Goal: Task Accomplishment & Management: Use online tool/utility

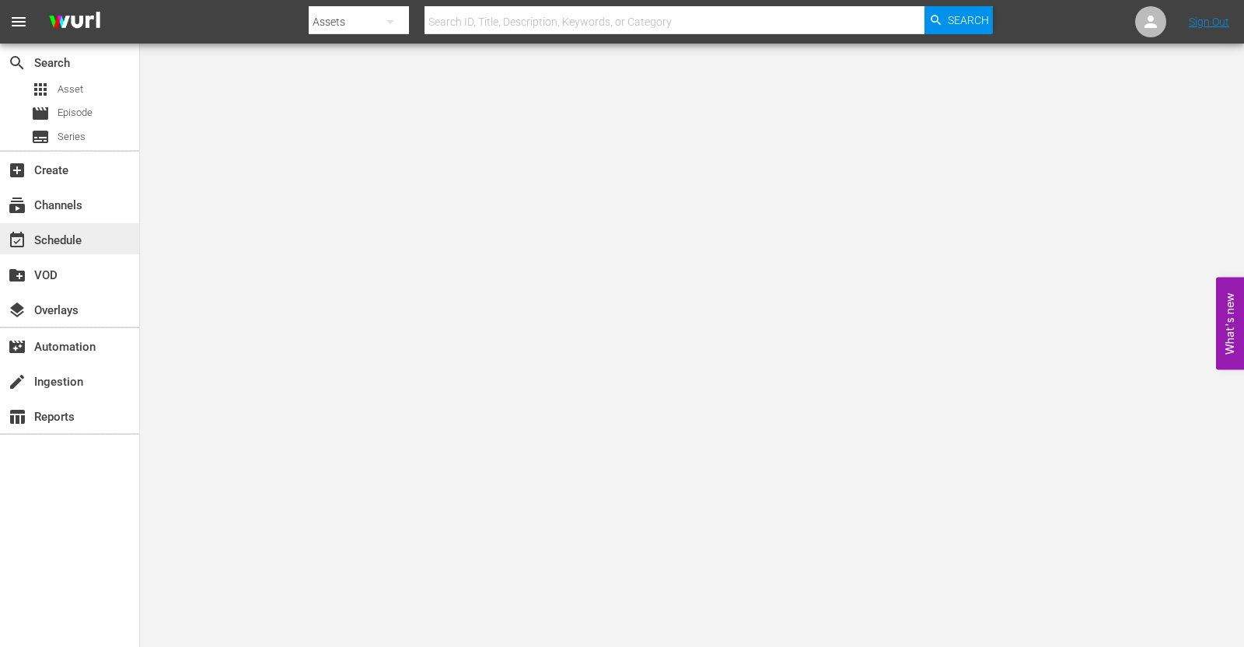
click at [69, 239] on div "event_available Schedule" at bounding box center [43, 238] width 87 height 14
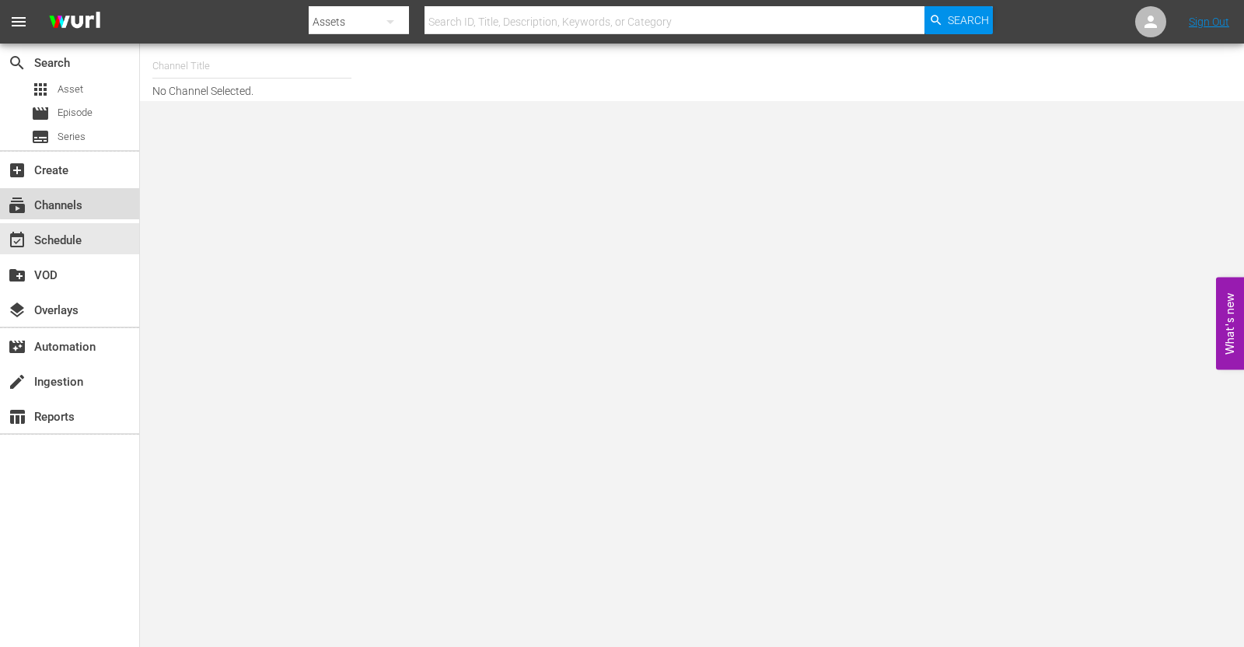
click at [91, 194] on div "subscriptions Channels" at bounding box center [69, 203] width 139 height 31
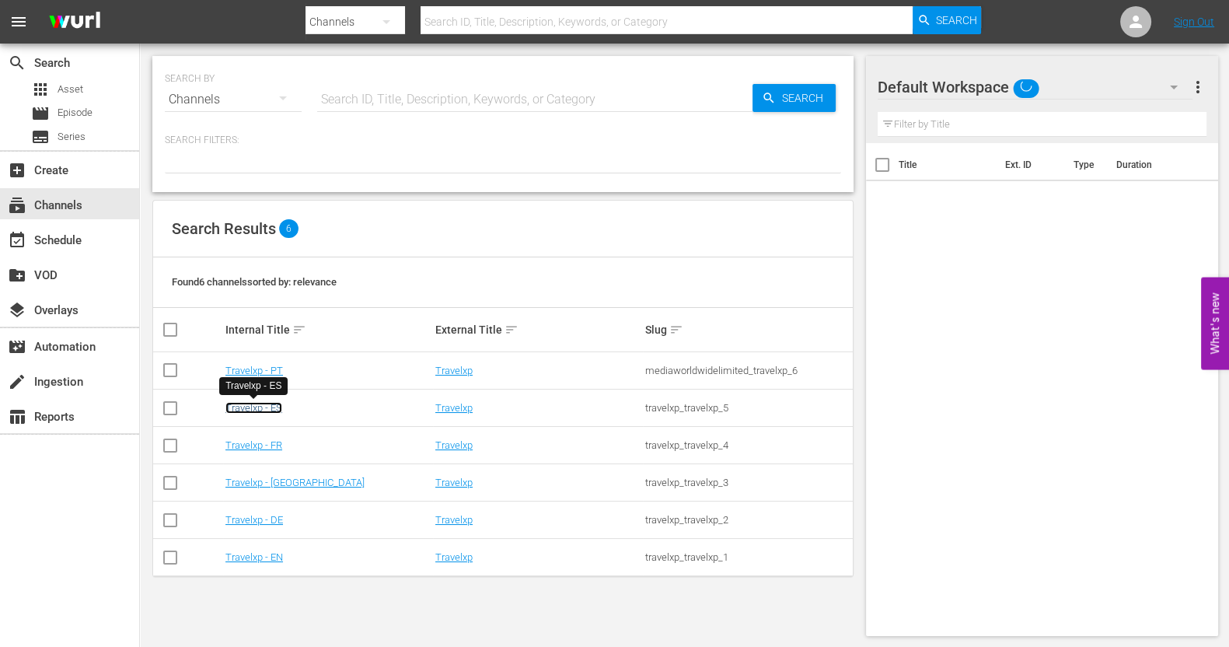
click at [269, 408] on link "Travelxp - ES" at bounding box center [253, 408] width 57 height 12
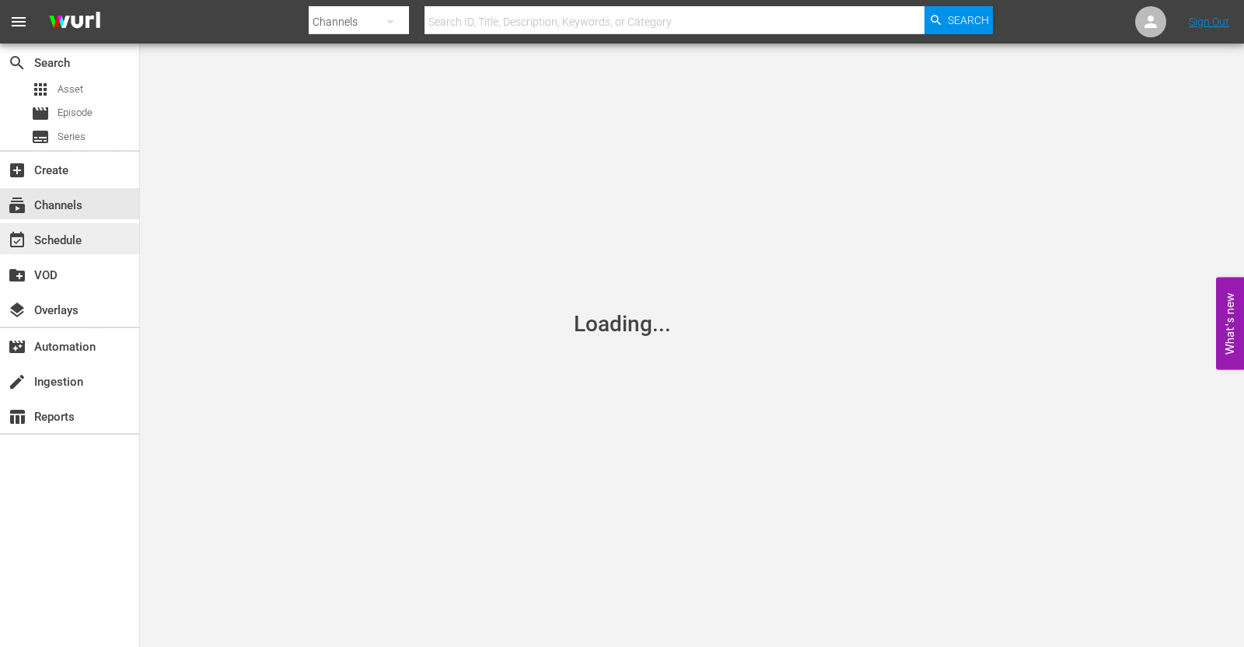
click at [61, 231] on div "event_available Schedule" at bounding box center [43, 238] width 87 height 14
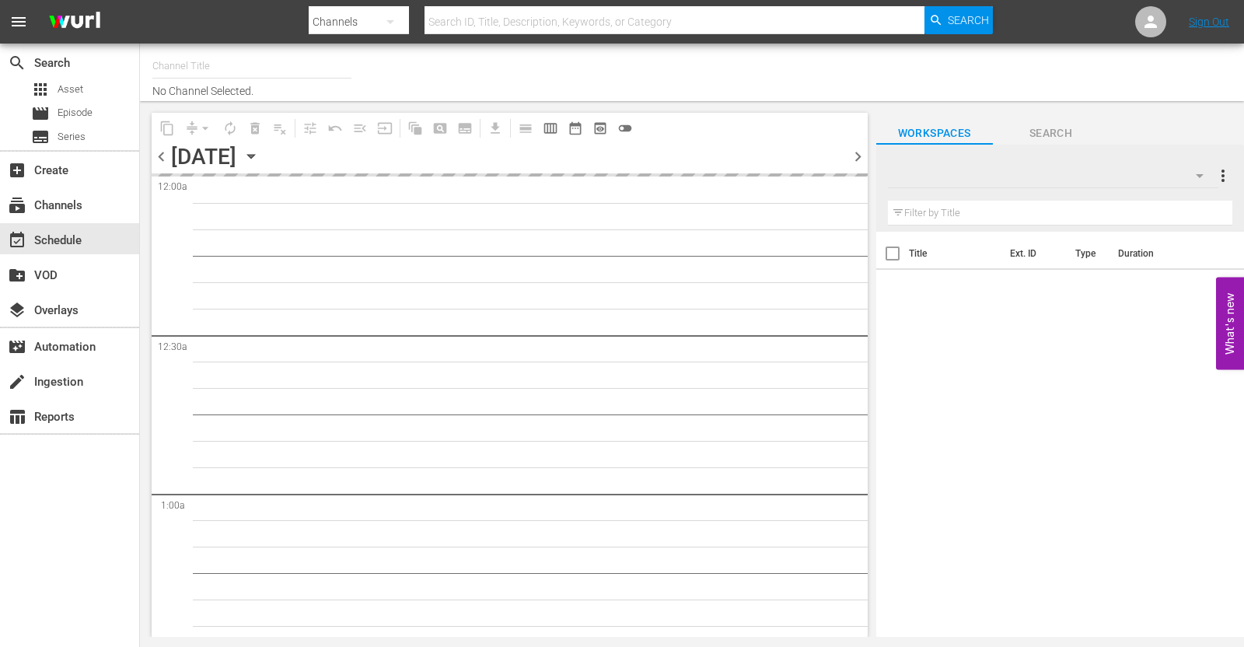
type input "Travelxp - ES (1613)"
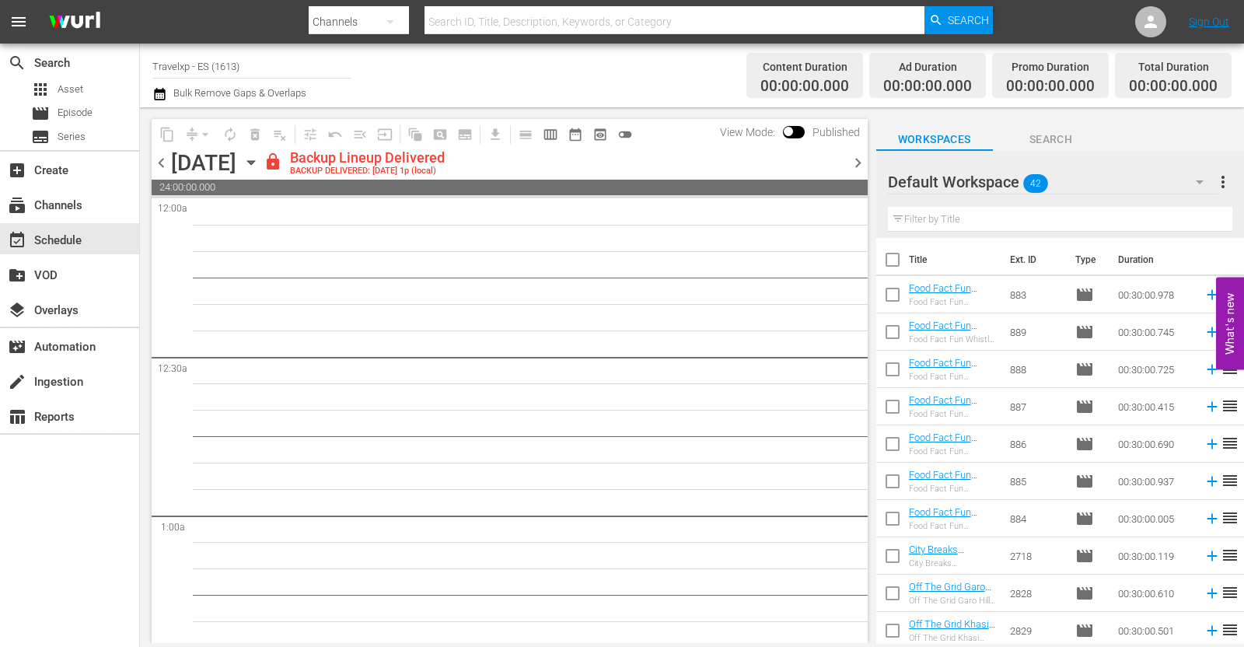
click at [853, 160] on span "chevron_right" at bounding box center [857, 162] width 19 height 19
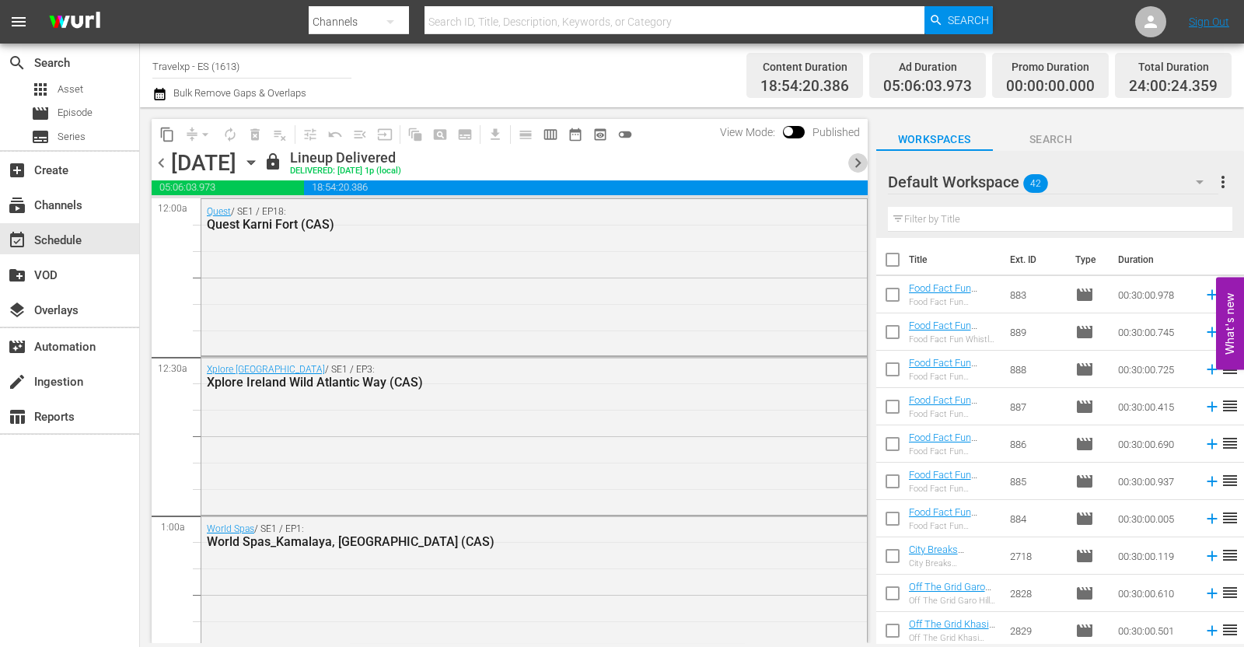
click at [854, 163] on span "chevron_right" at bounding box center [857, 162] width 19 height 19
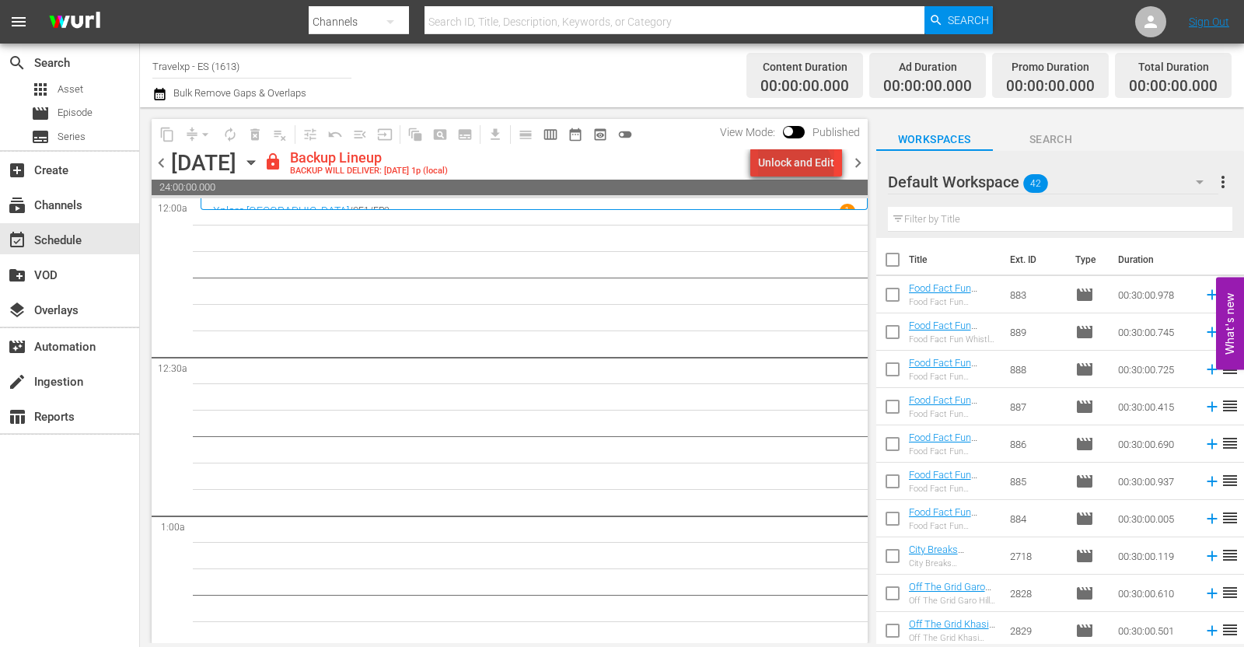
click at [797, 171] on div "Unlock and Edit" at bounding box center [796, 162] width 76 height 28
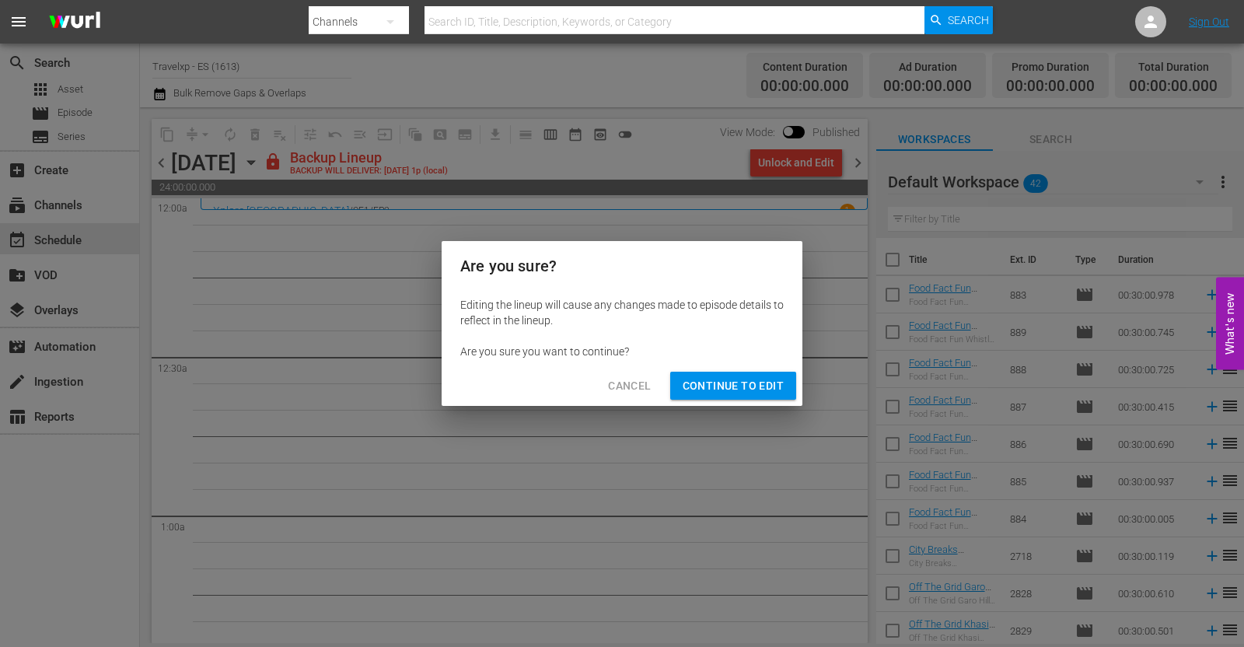
click at [753, 390] on span "Continue to Edit" at bounding box center [733, 385] width 101 height 19
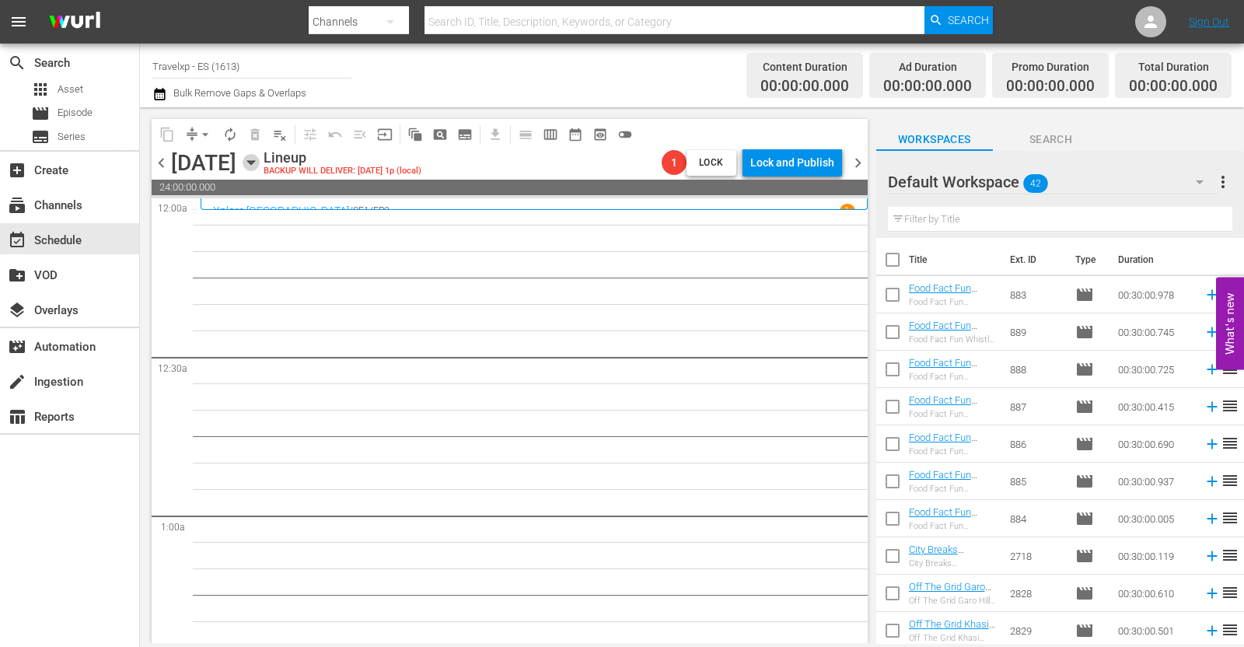
click at [260, 162] on icon "button" at bounding box center [251, 162] width 17 height 17
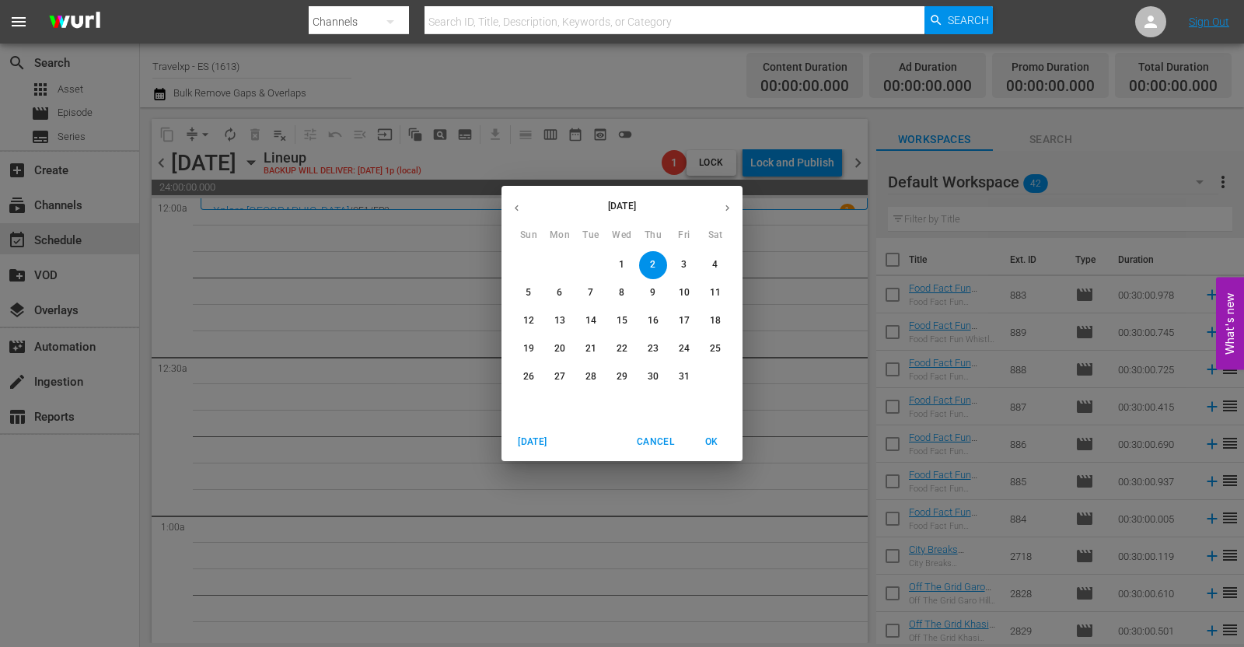
click at [515, 210] on icon "button" at bounding box center [517, 208] width 12 height 12
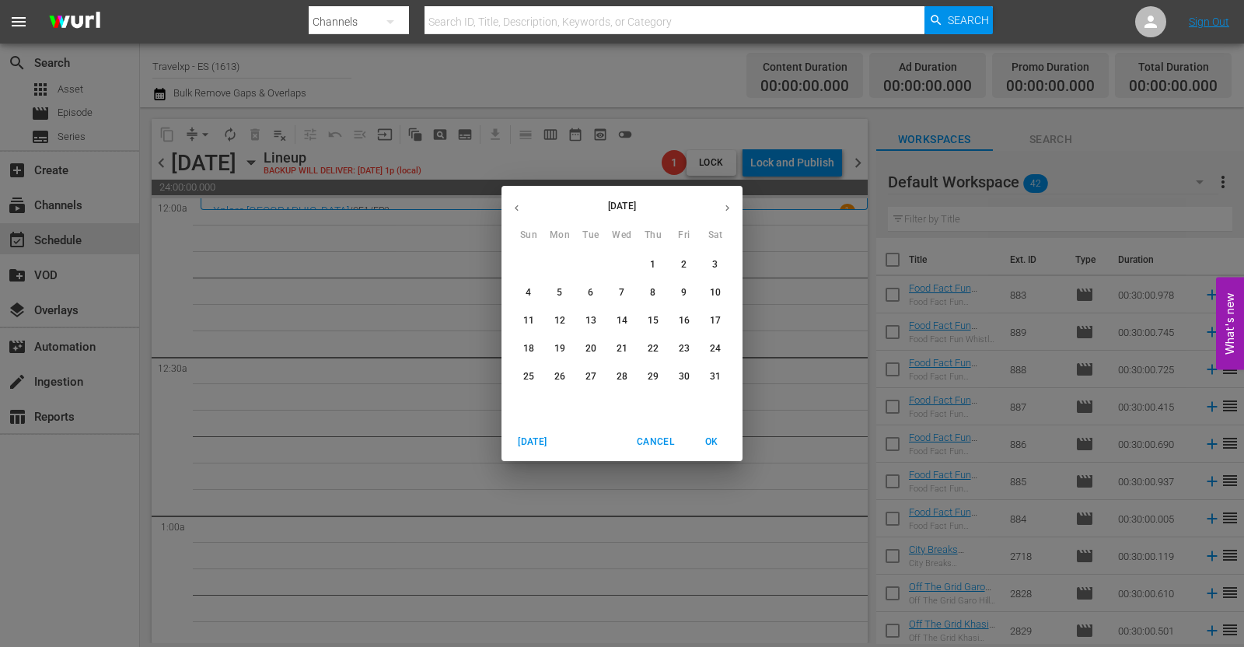
click at [680, 263] on span "2" at bounding box center [684, 264] width 28 height 13
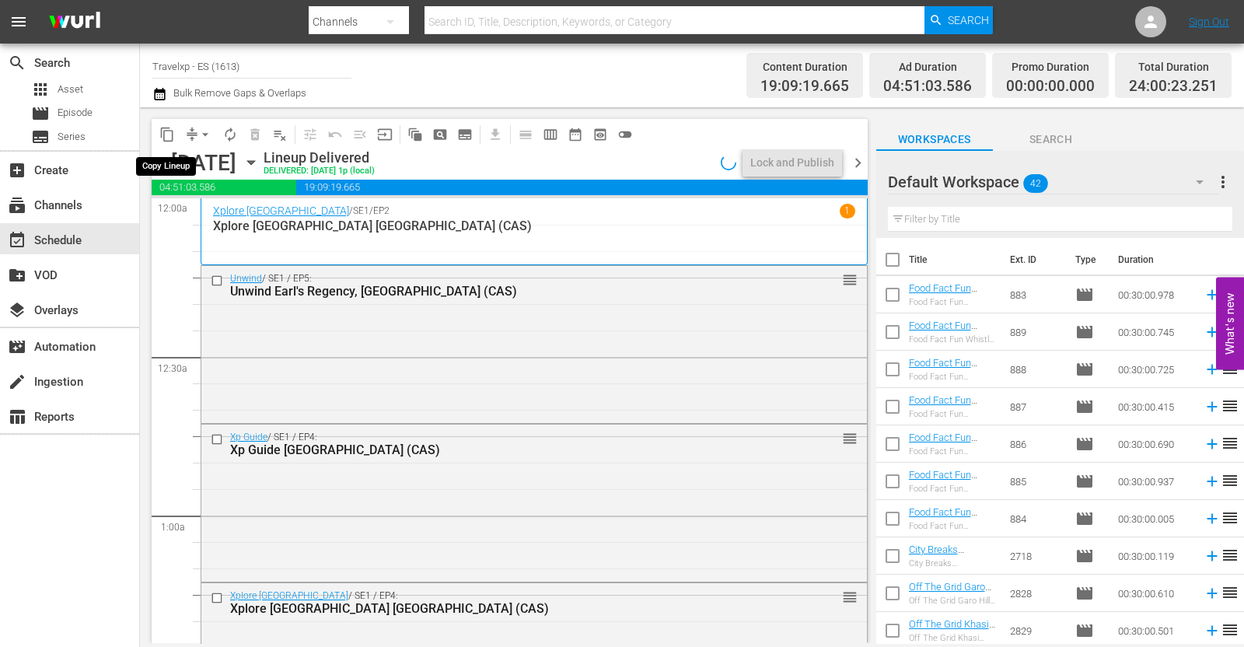
click at [167, 138] on span "content_copy" at bounding box center [167, 135] width 16 height 16
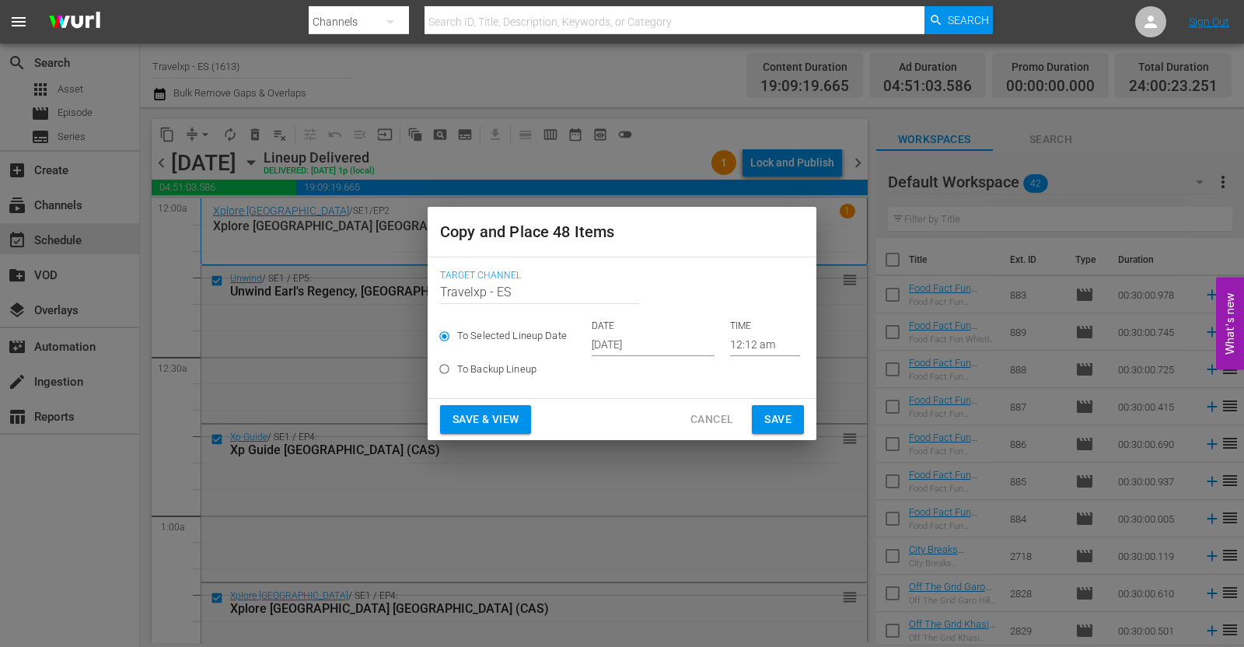
click at [517, 419] on span "Save & View" at bounding box center [485, 419] width 66 height 19
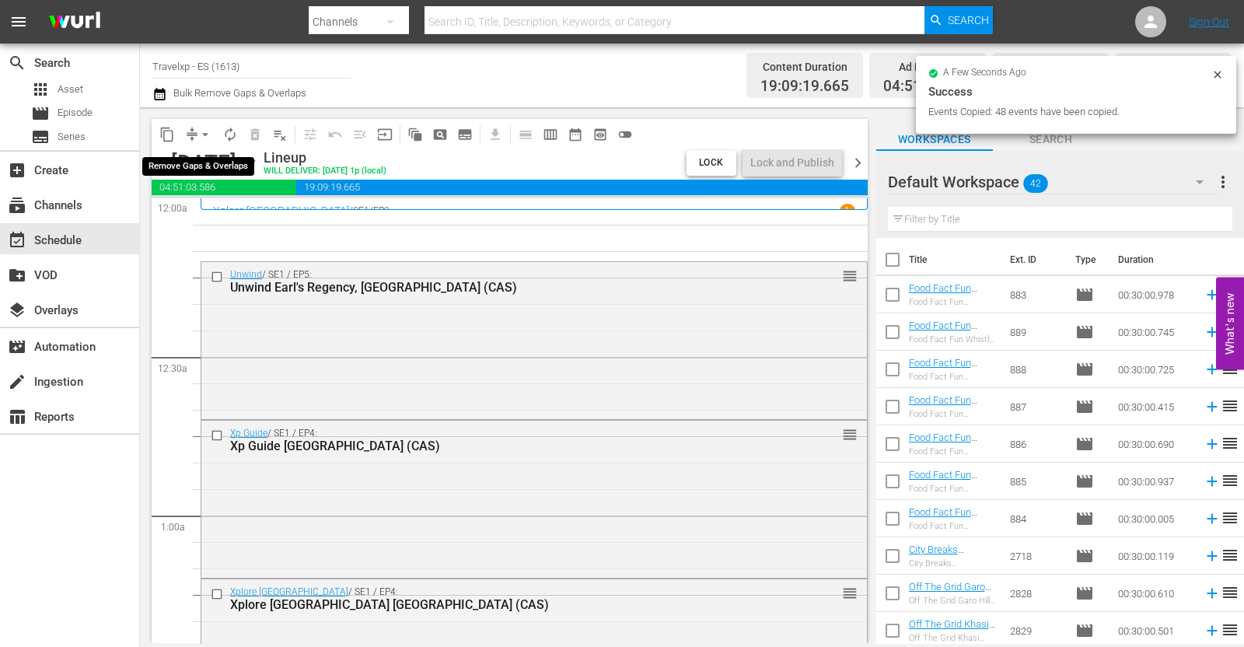
click at [204, 122] on button "arrow_drop_down" at bounding box center [205, 134] width 25 height 25
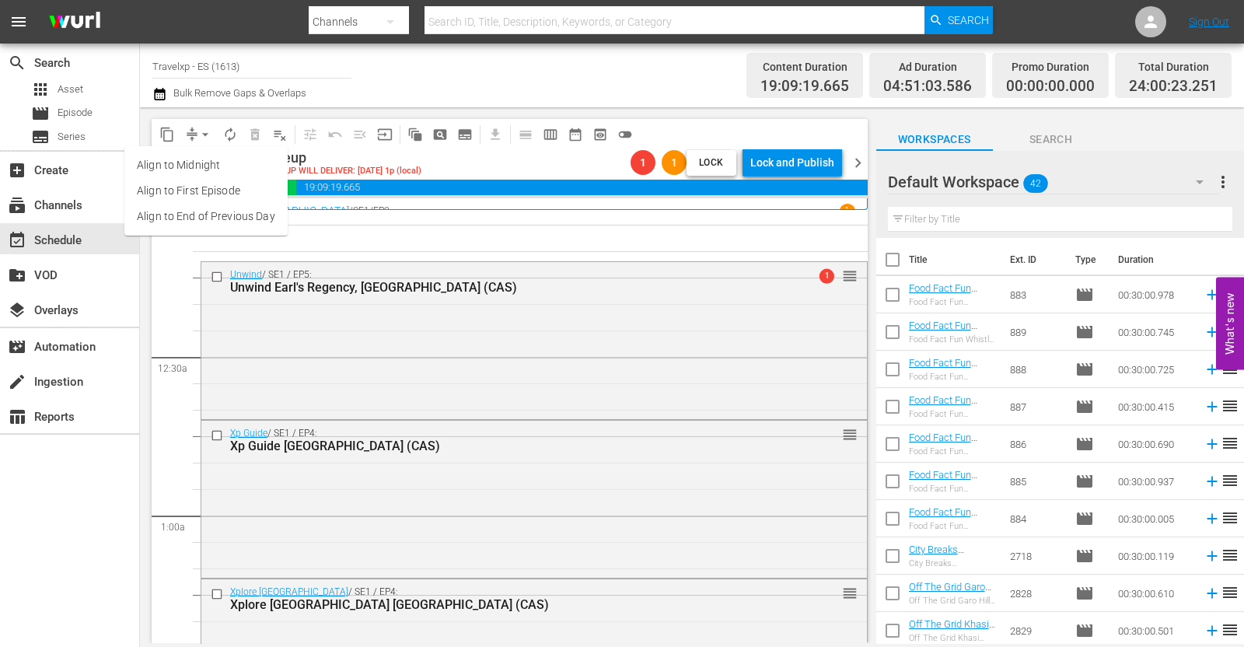
click at [248, 211] on li "Align to End of Previous Day" at bounding box center [205, 217] width 163 height 26
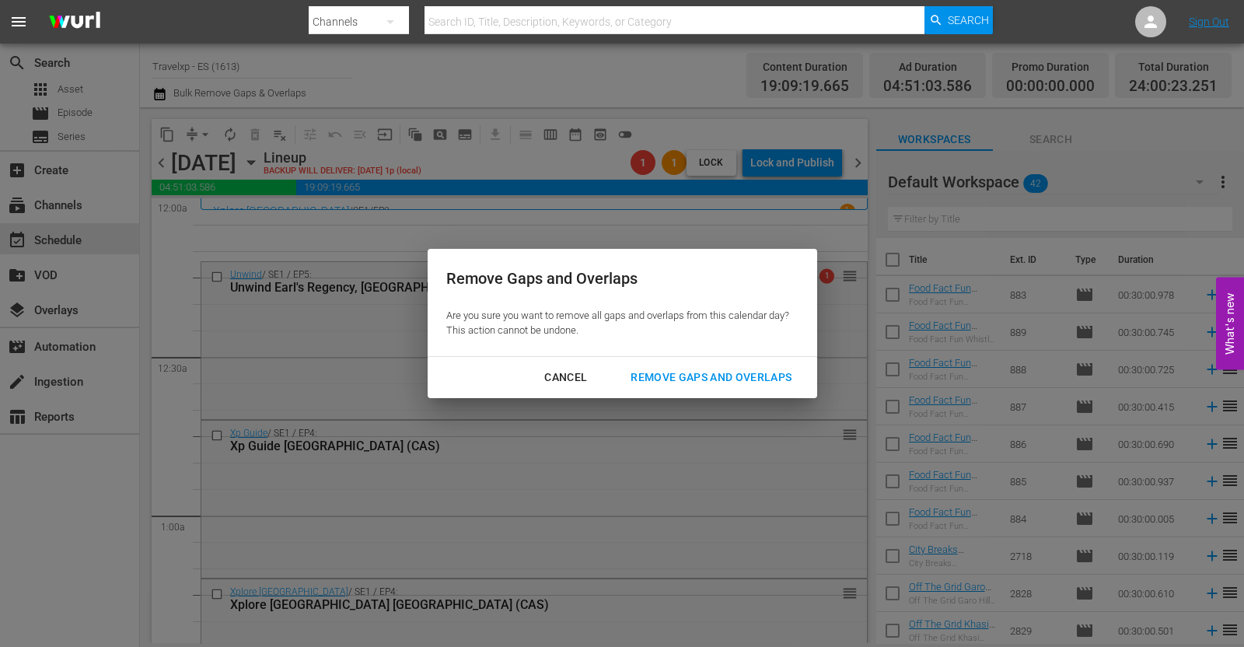
click at [715, 372] on div "Remove Gaps and Overlaps" at bounding box center [711, 377] width 186 height 19
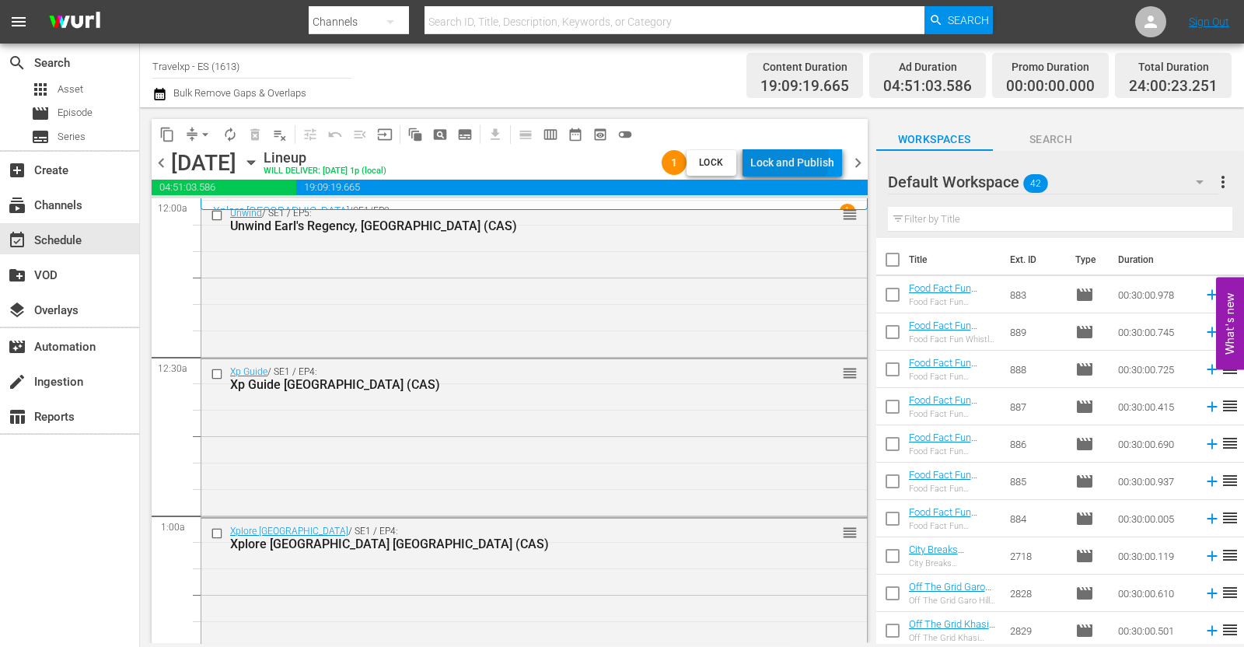
click at [789, 159] on div "Lock and Publish" at bounding box center [792, 162] width 84 height 28
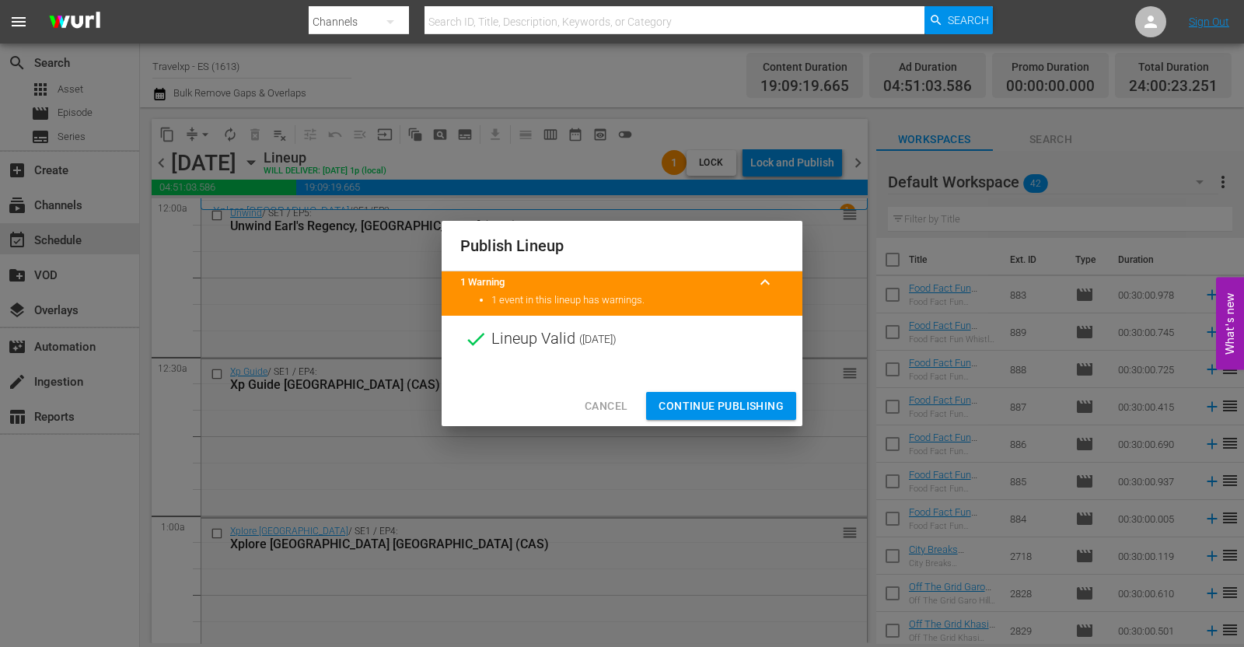
click at [718, 409] on span "Continue Publishing" at bounding box center [721, 406] width 125 height 19
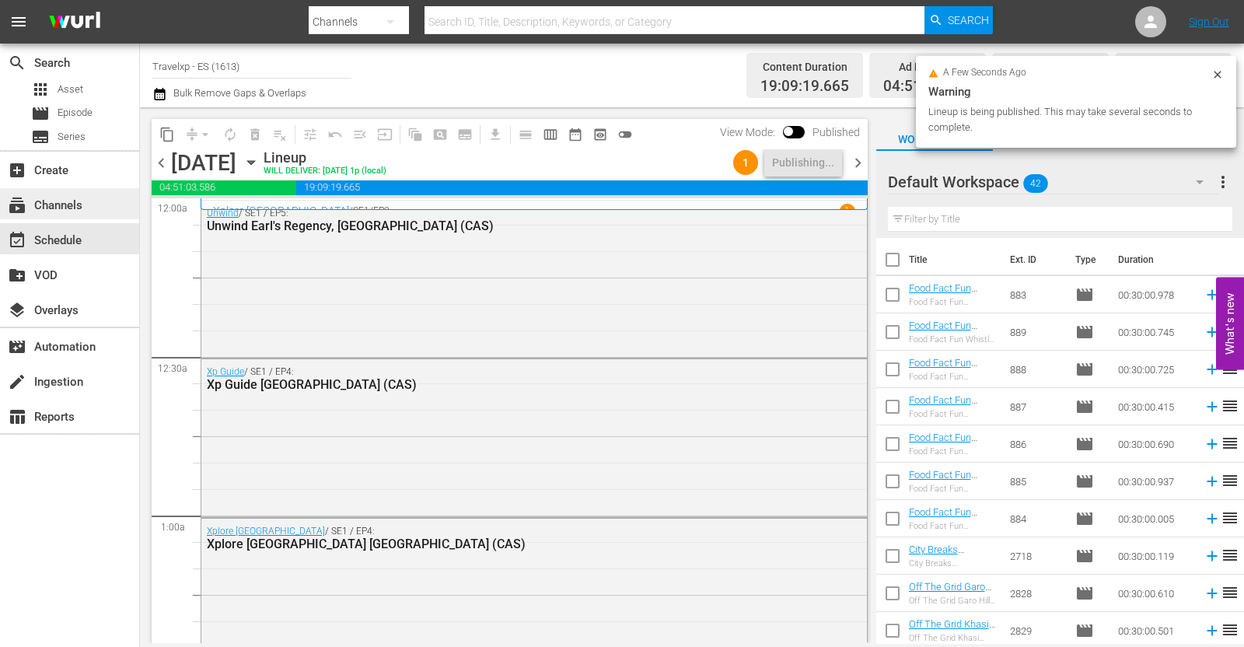
click at [67, 204] on div "subscriptions Channels" at bounding box center [43, 203] width 87 height 14
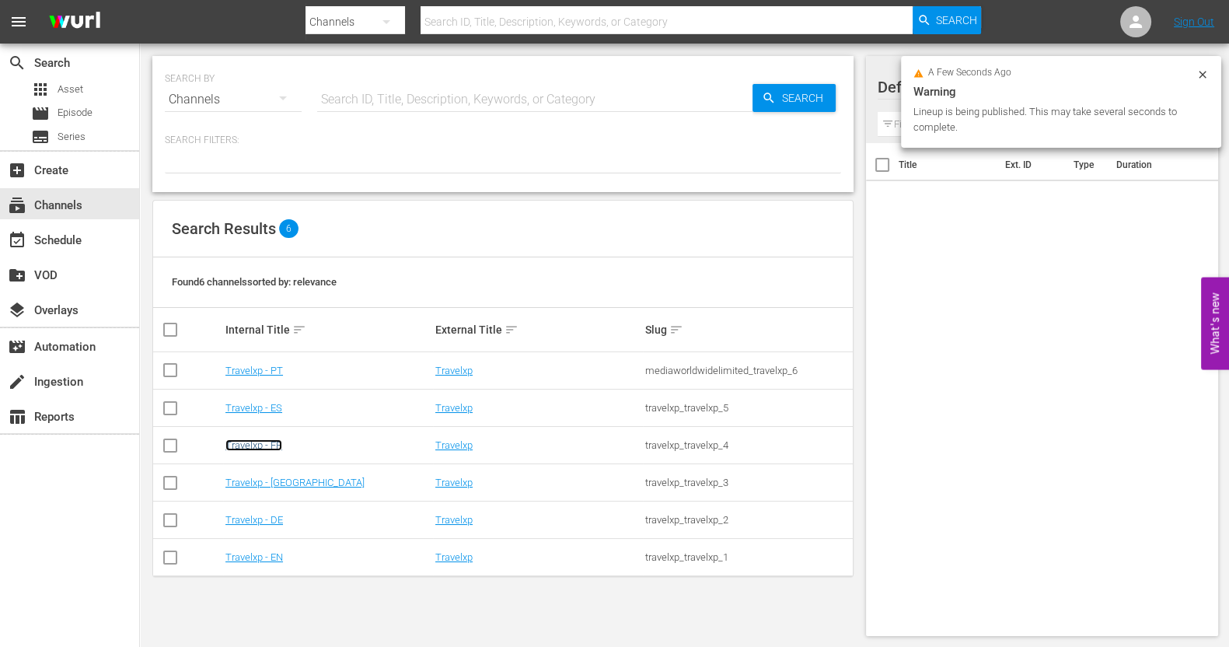
click at [254, 442] on link "Travelxp - FR" at bounding box center [253, 445] width 57 height 12
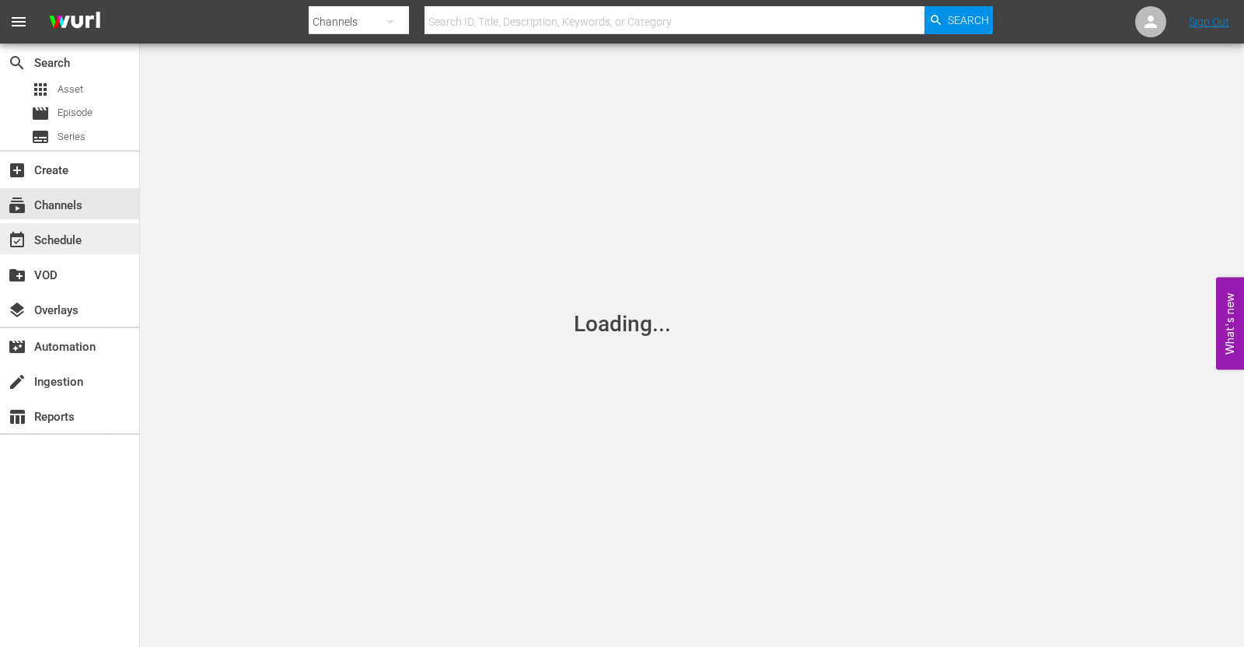
click at [101, 246] on div "event_available Schedule" at bounding box center [69, 238] width 139 height 31
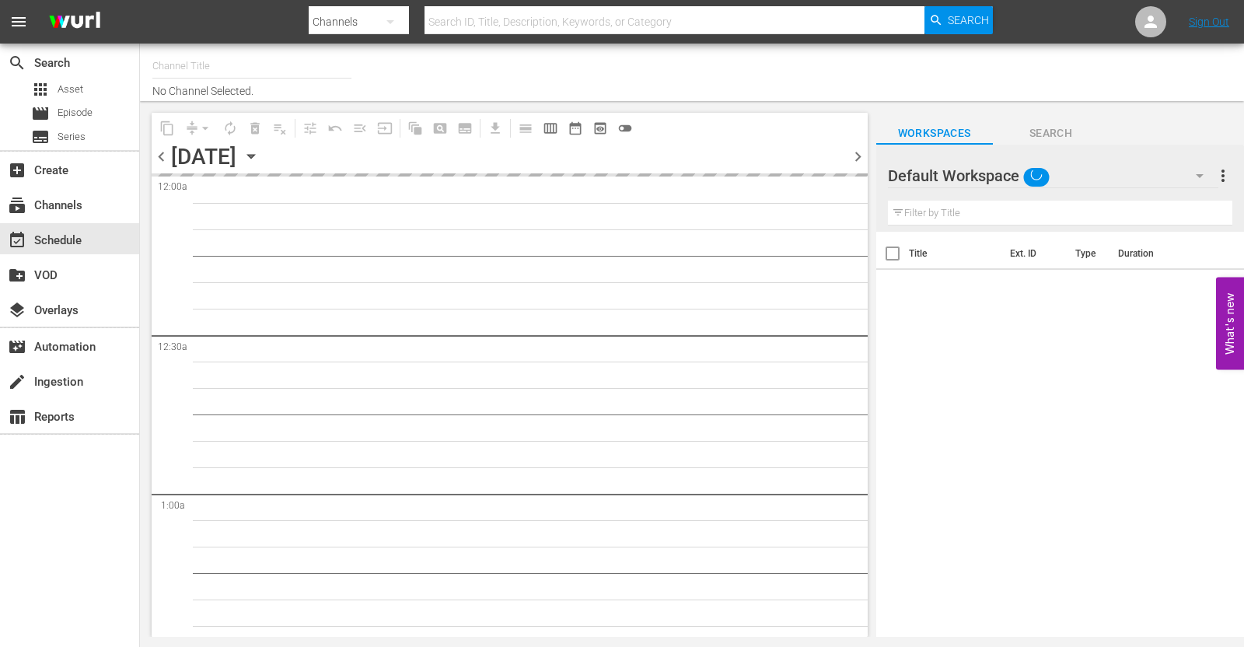
type input "Travelxp - FR (1157)"
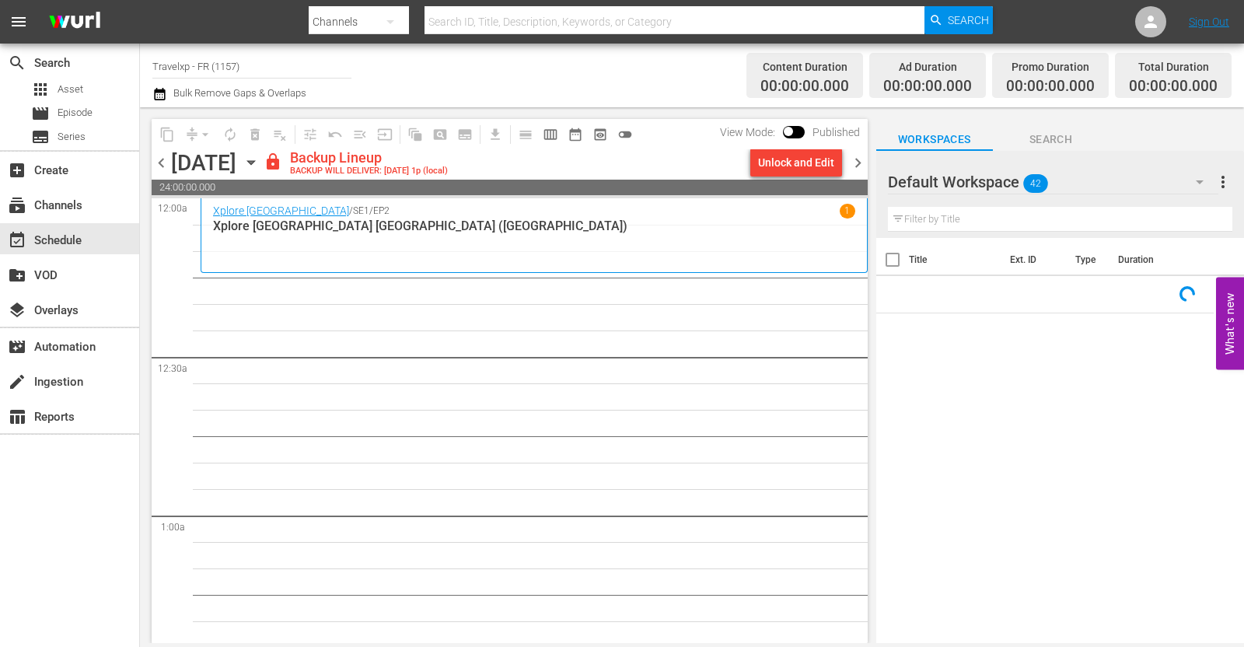
click at [793, 162] on div "Unlock and Edit" at bounding box center [796, 162] width 76 height 28
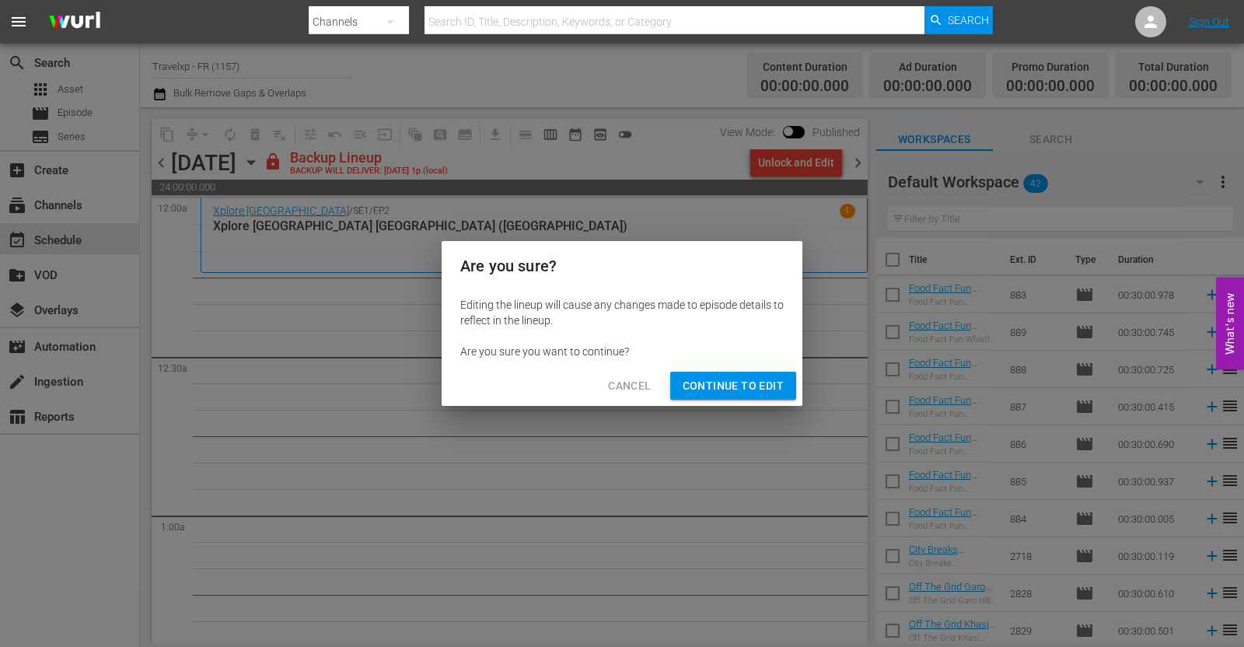
click at [762, 370] on div "Cancel Continue to Edit" at bounding box center [622, 385] width 361 height 41
click at [714, 389] on span "Continue to Edit" at bounding box center [733, 385] width 101 height 19
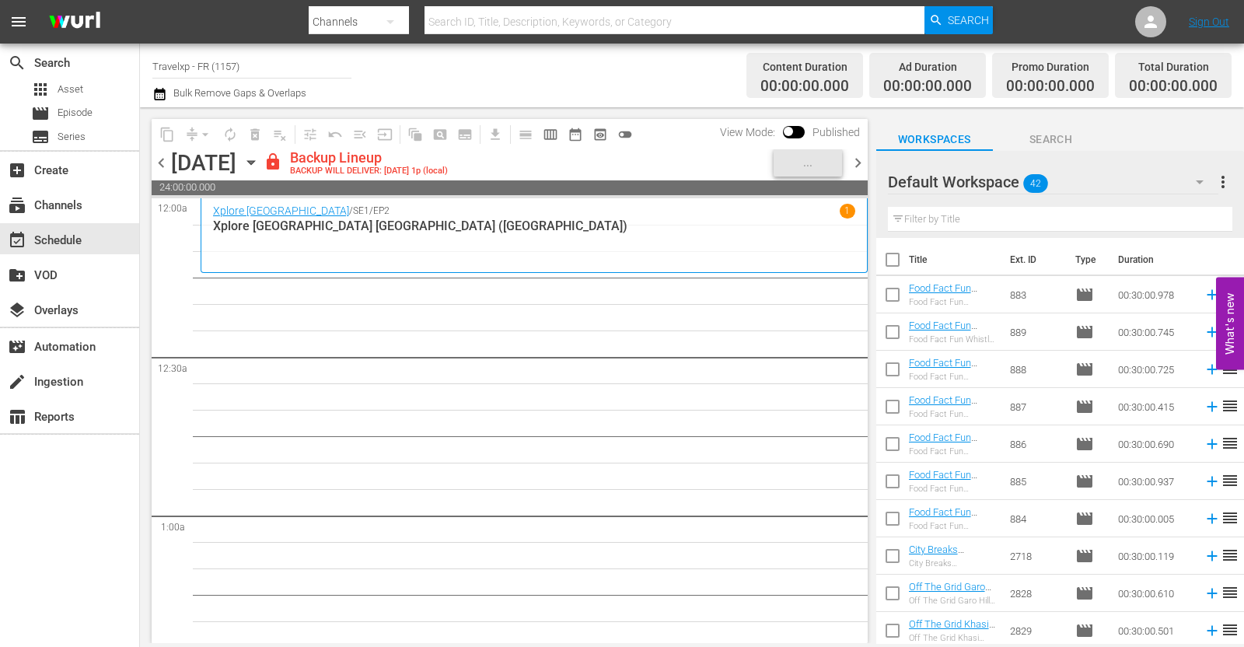
click at [260, 166] on icon "button" at bounding box center [251, 162] width 17 height 17
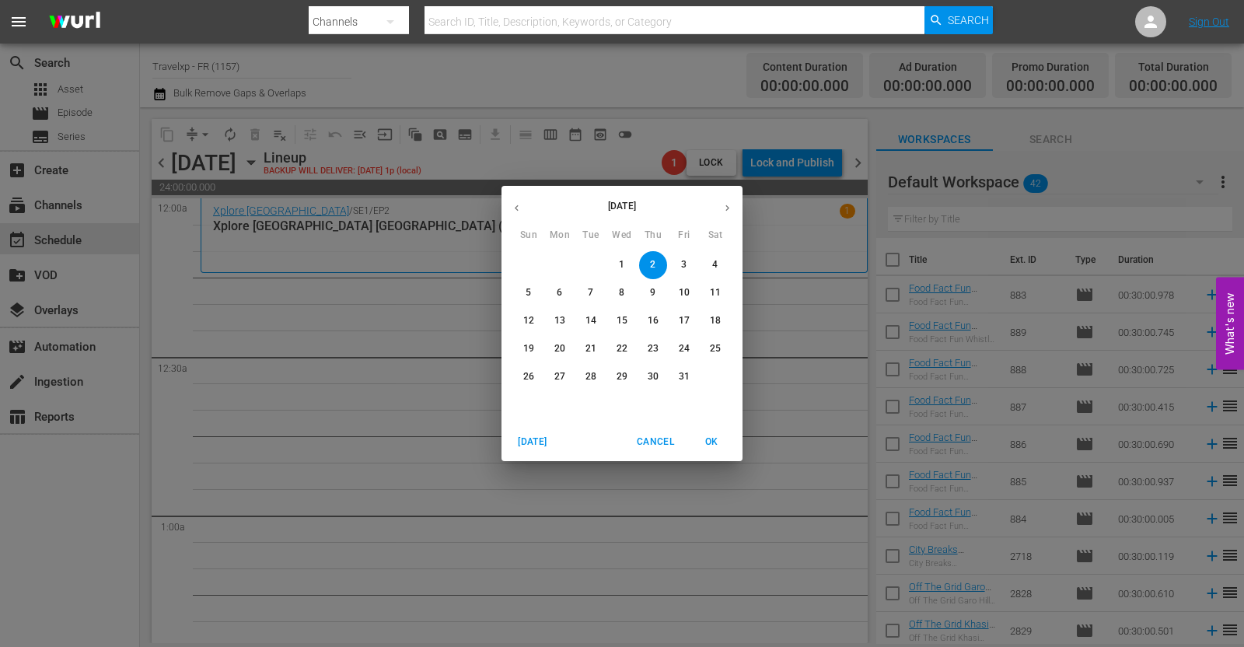
click at [518, 204] on icon "button" at bounding box center [517, 208] width 12 height 12
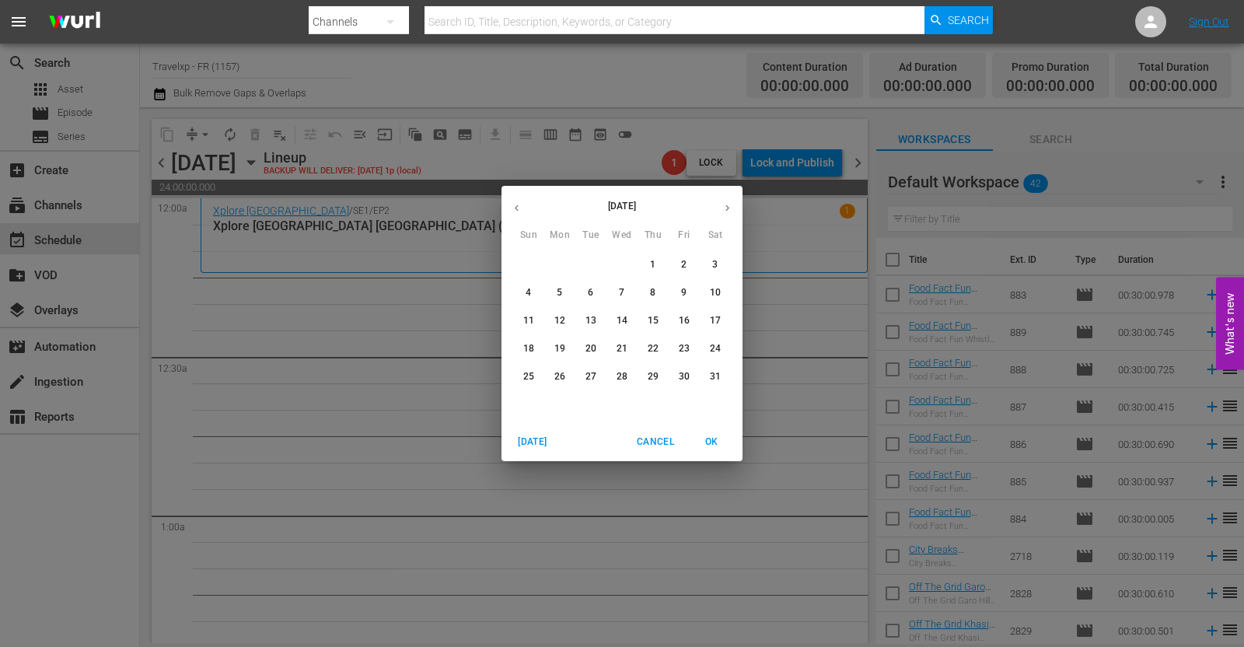
click at [687, 260] on span "2" at bounding box center [684, 264] width 28 height 13
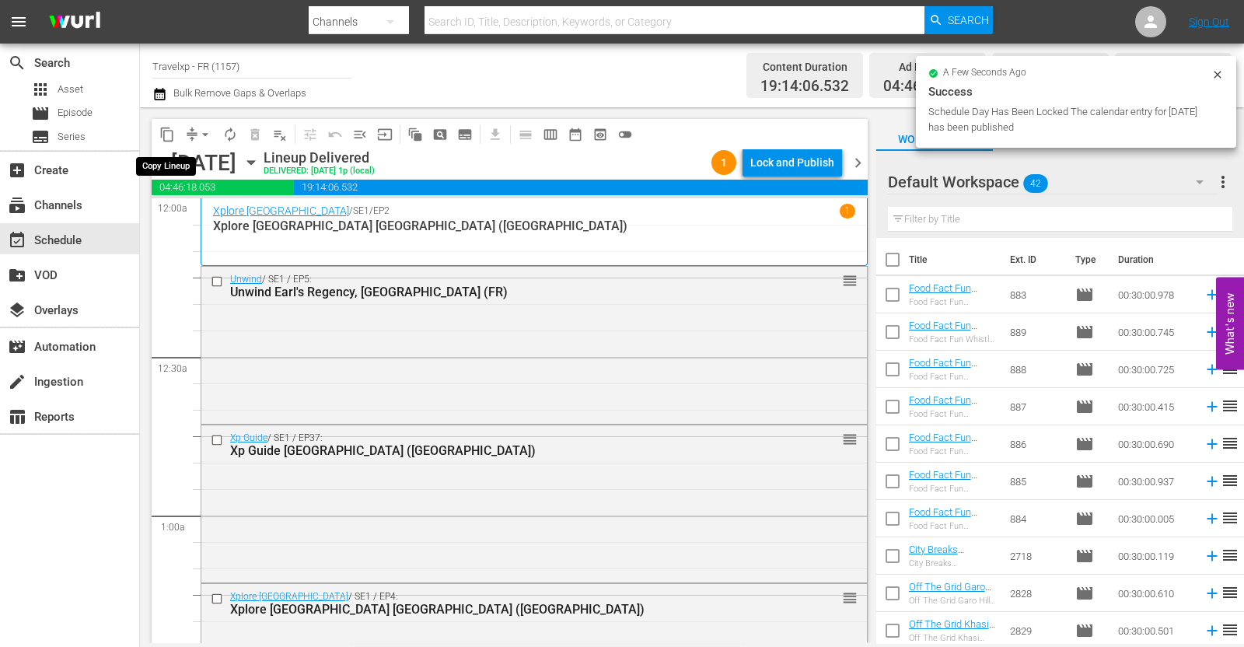
click at [167, 135] on span "content_copy" at bounding box center [167, 135] width 16 height 16
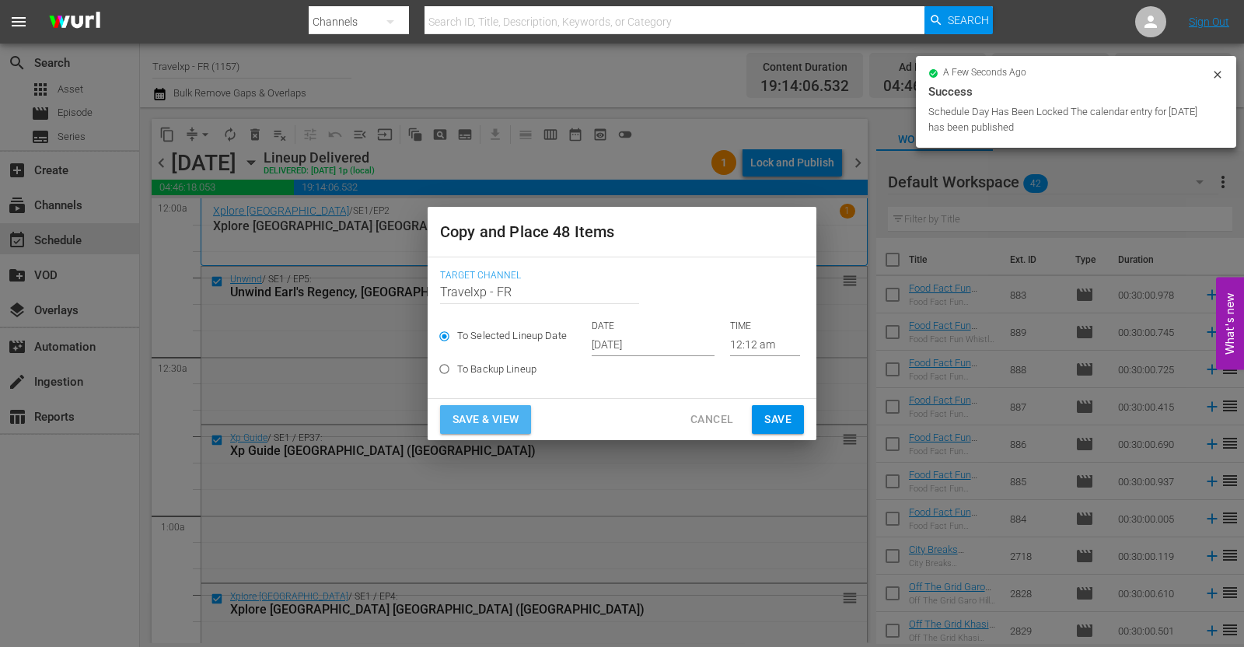
click at [502, 414] on span "Save & View" at bounding box center [485, 419] width 66 height 19
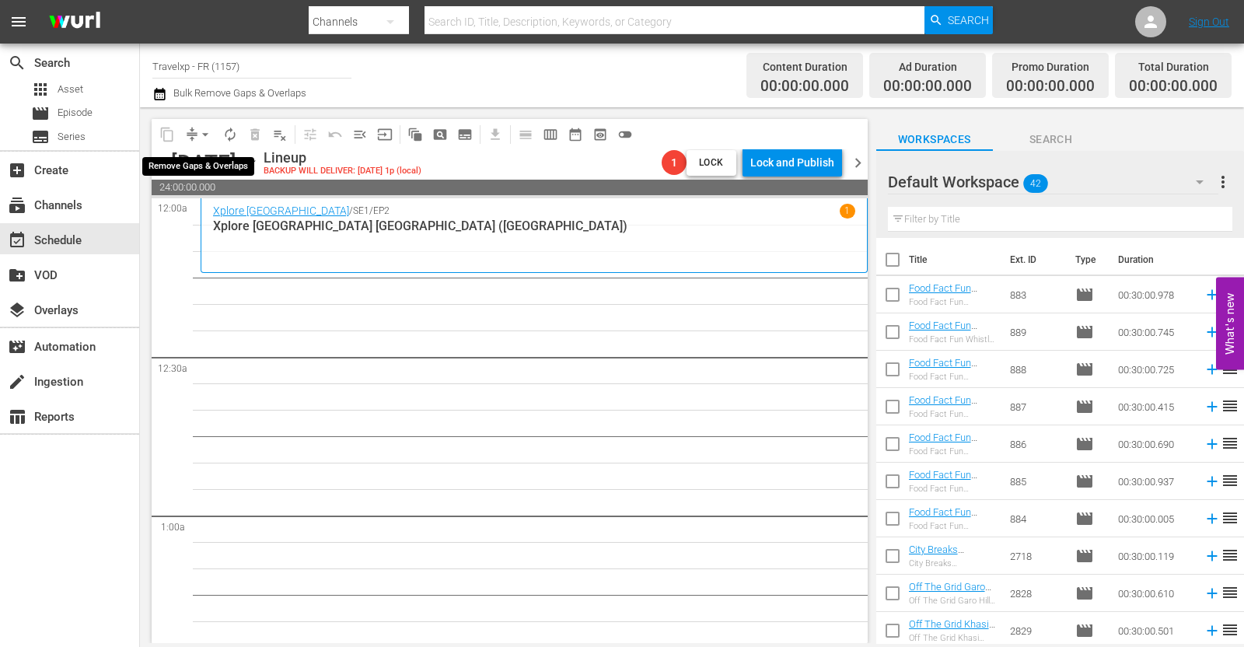
click at [202, 134] on span "arrow_drop_down" at bounding box center [205, 135] width 16 height 16
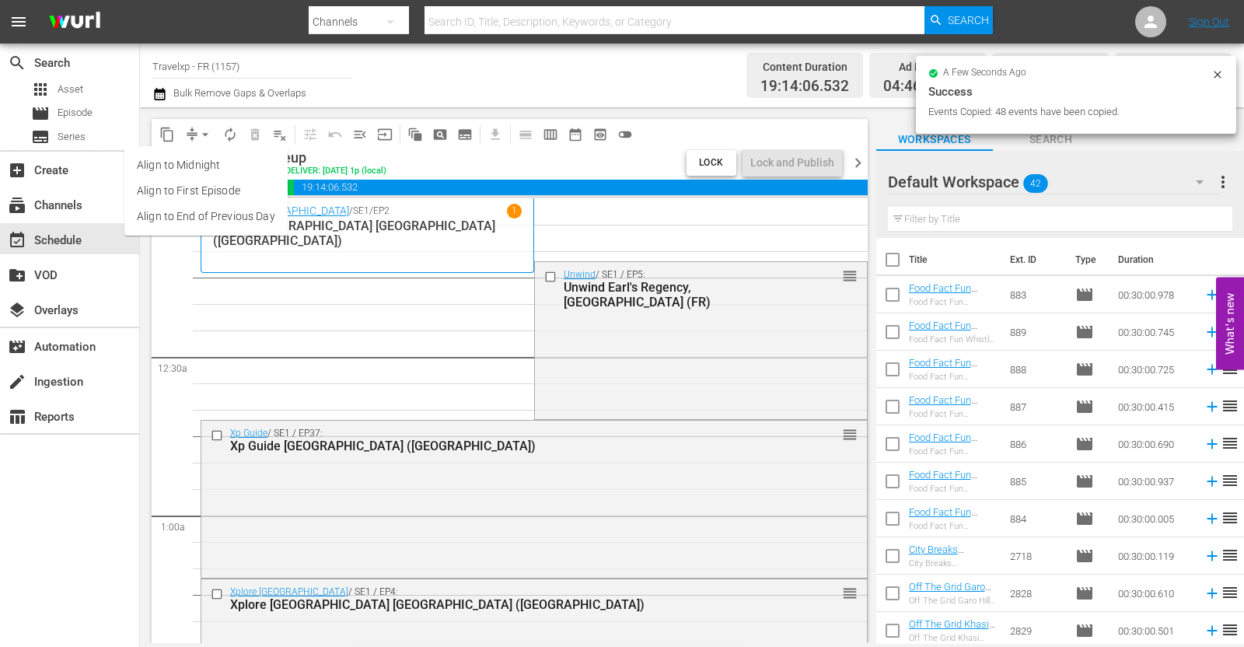
click at [208, 222] on li "Align to End of Previous Day" at bounding box center [205, 217] width 163 height 26
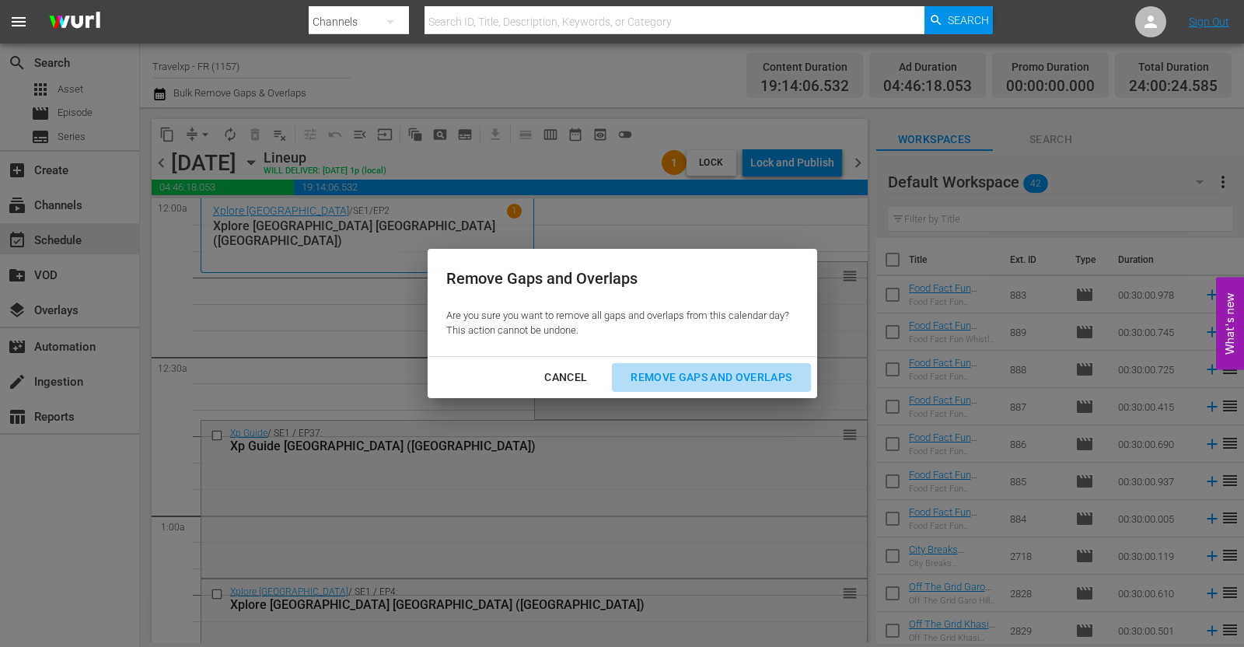
click at [666, 370] on div "Remove Gaps and Overlaps" at bounding box center [711, 377] width 186 height 19
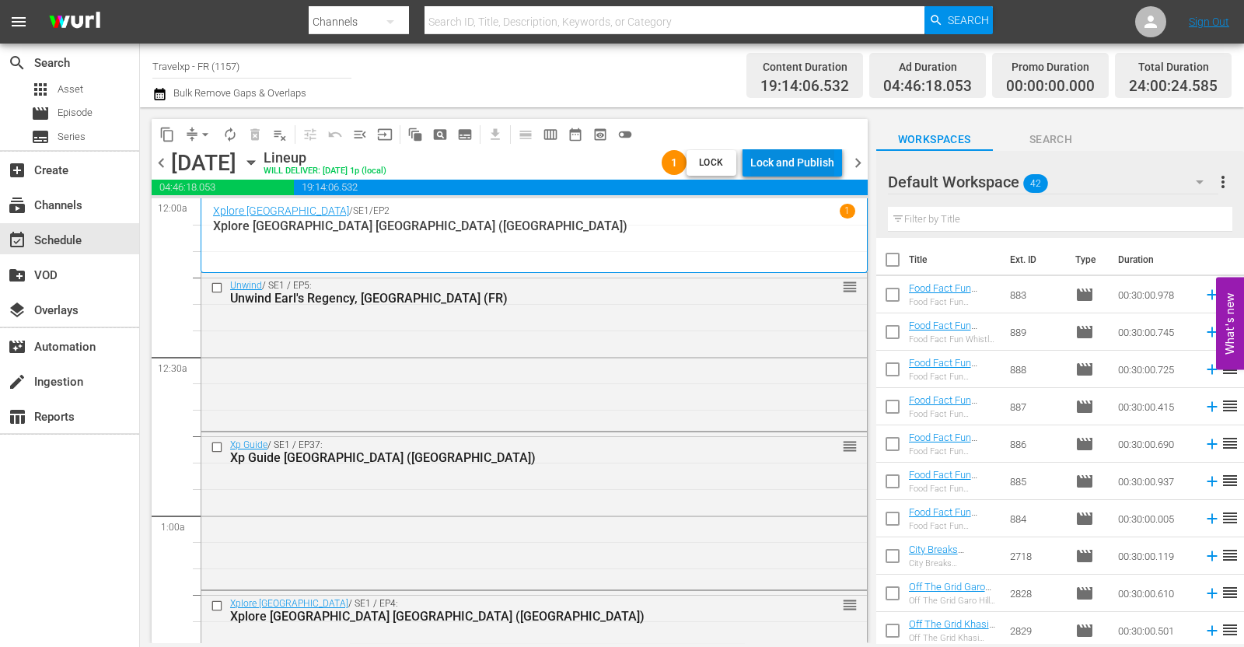
click at [799, 158] on div "Lock and Publish" at bounding box center [792, 162] width 84 height 28
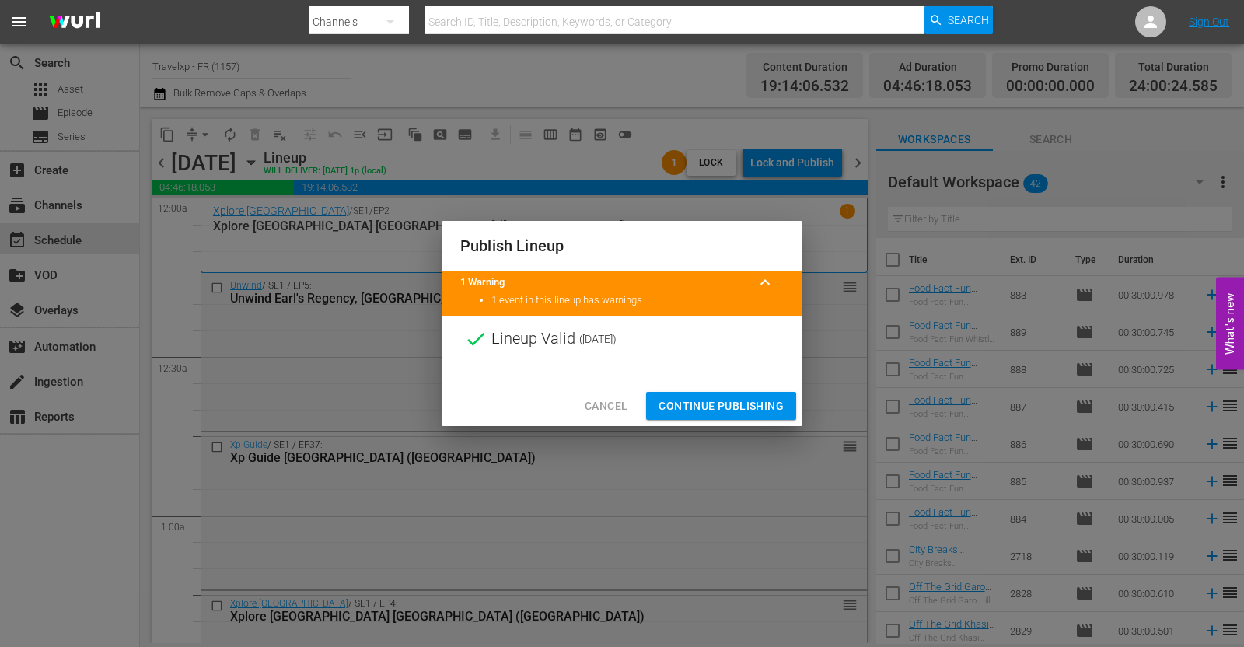
click at [722, 402] on span "Continue Publishing" at bounding box center [721, 406] width 125 height 19
